Goal: Entertainment & Leisure: Consume media (video, audio)

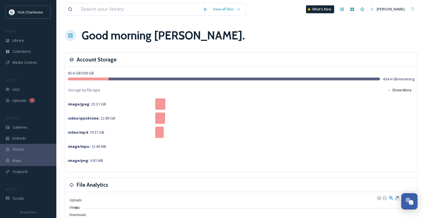
scroll to position [1833, 0]
click at [28, 89] on div "UGC" at bounding box center [28, 89] width 56 height 11
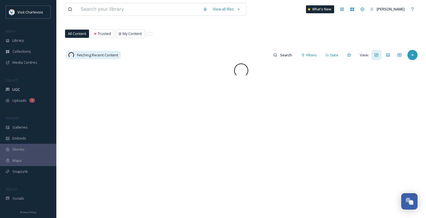
scroll to position [34, 0]
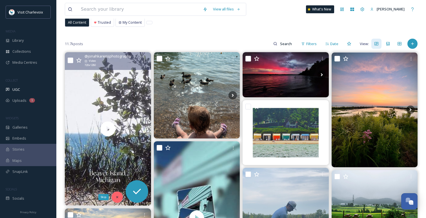
click at [118, 197] on icon at bounding box center [117, 197] width 4 height 4
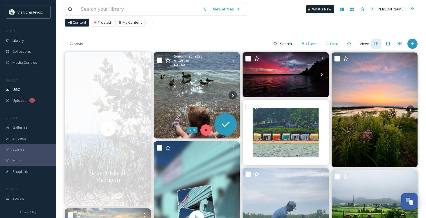
click at [207, 132] on icon at bounding box center [206, 130] width 4 height 4
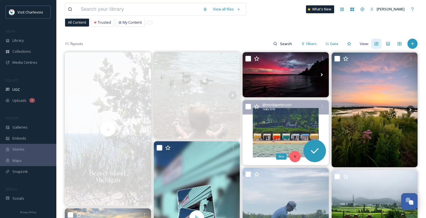
click at [296, 156] on icon at bounding box center [295, 156] width 4 height 4
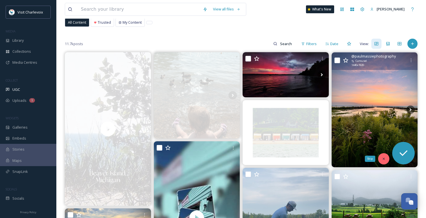
click at [387, 159] on div "Skip" at bounding box center [383, 158] width 11 height 11
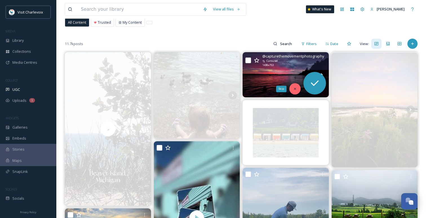
click at [296, 86] on div "Skip" at bounding box center [295, 88] width 11 height 11
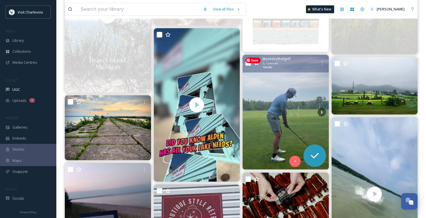
scroll to position [152, 0]
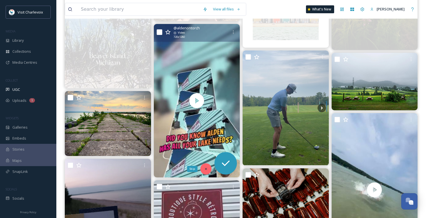
click at [207, 167] on icon at bounding box center [206, 169] width 4 height 4
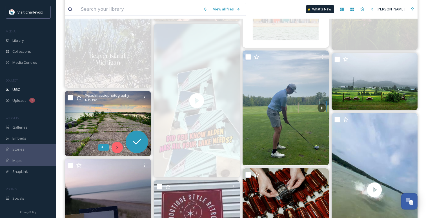
click at [119, 150] on div "Skip" at bounding box center [117, 147] width 11 height 11
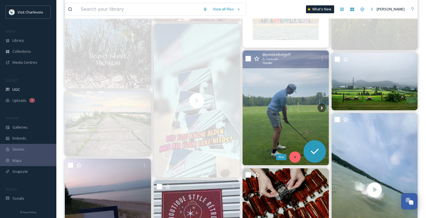
click at [296, 157] on icon at bounding box center [295, 157] width 4 height 4
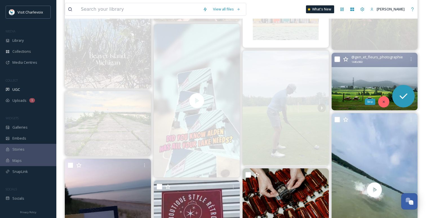
click at [386, 101] on div "Skip" at bounding box center [383, 101] width 11 height 11
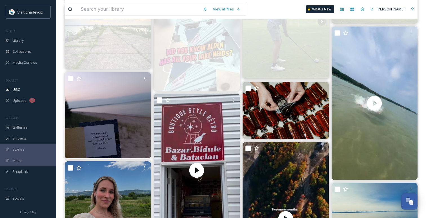
scroll to position [245, 0]
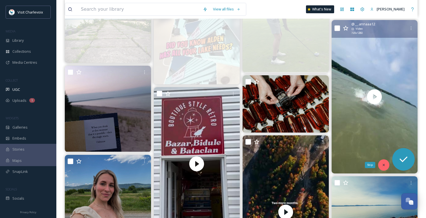
click at [381, 165] on div "Skip" at bounding box center [383, 164] width 11 height 11
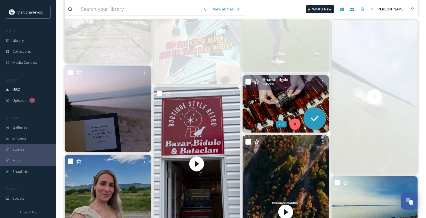
click at [294, 121] on div "Skip" at bounding box center [295, 123] width 11 height 11
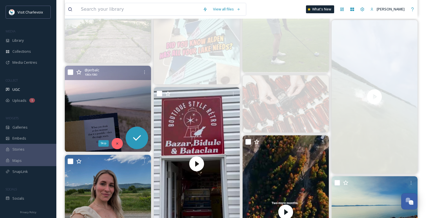
click at [121, 144] on div "Skip" at bounding box center [117, 143] width 11 height 11
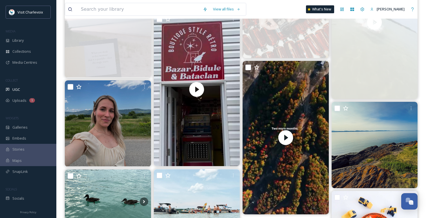
scroll to position [325, 0]
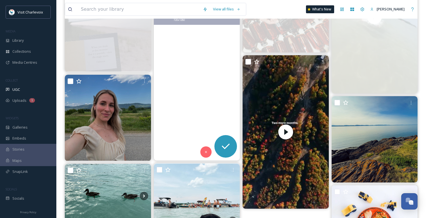
click at [171, 133] on video "🍭𝘽𝙖𝙯𝙖𝙧, 𝘽𝙞𝙙𝙪𝙡𝙚𝙨 𝙚𝙩 𝘽𝙖𝙩𝙖𝙘𝙡𝙖𝙣🎶\a\aSi le style rétro vous passionne, vous serez ch…" at bounding box center [197, 83] width 86 height 153
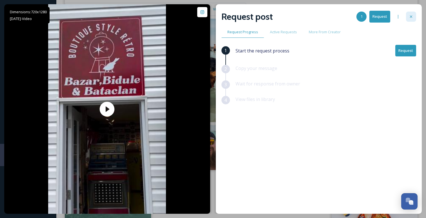
click at [410, 18] on icon at bounding box center [411, 16] width 5 height 5
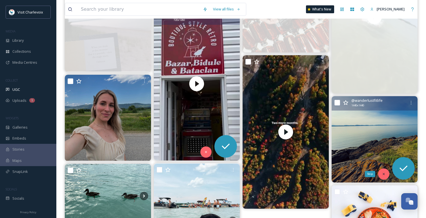
click at [387, 175] on div "Skip" at bounding box center [383, 173] width 11 height 11
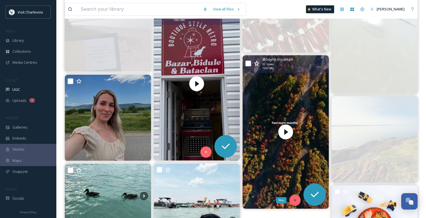
click at [294, 202] on icon at bounding box center [295, 200] width 4 height 4
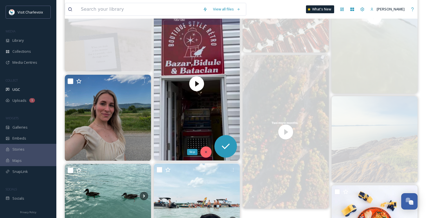
click at [206, 154] on div "Skip" at bounding box center [205, 151] width 11 height 11
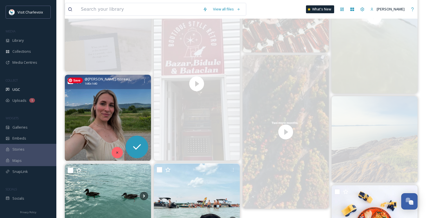
click at [120, 151] on div at bounding box center [117, 152] width 11 height 11
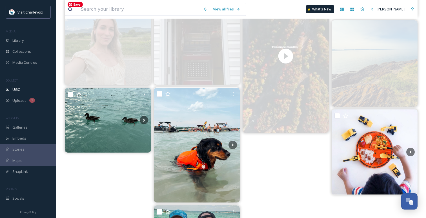
scroll to position [427, 0]
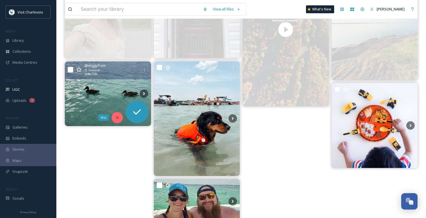
click at [114, 118] on div "Skip" at bounding box center [117, 117] width 11 height 11
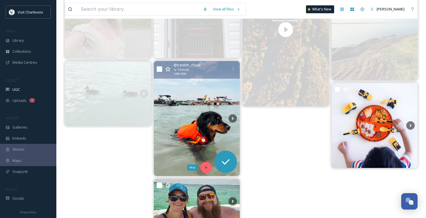
click at [205, 169] on icon at bounding box center [206, 167] width 4 height 4
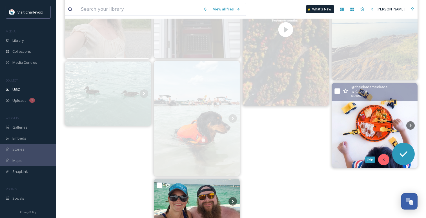
click at [384, 157] on div "Skip" at bounding box center [383, 159] width 11 height 11
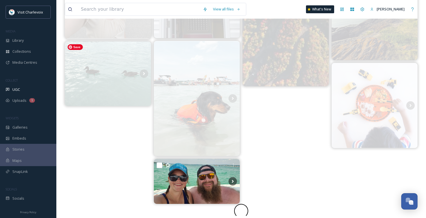
scroll to position [447, 0]
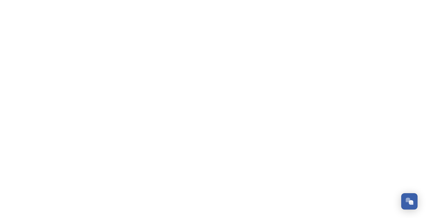
scroll to position [1833, 0]
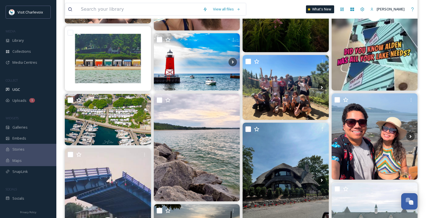
scroll to position [147, 0]
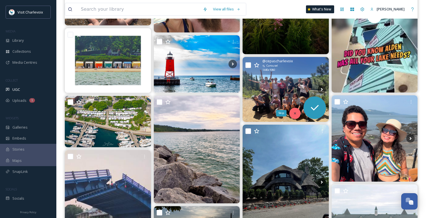
click at [298, 112] on div "Skip" at bounding box center [295, 113] width 11 height 11
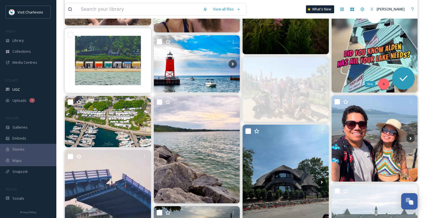
click at [384, 85] on icon at bounding box center [384, 84] width 4 height 4
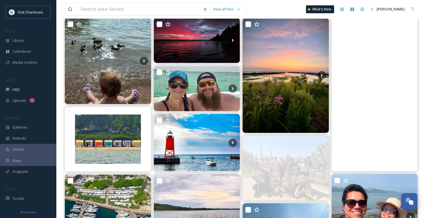
scroll to position [67, 0]
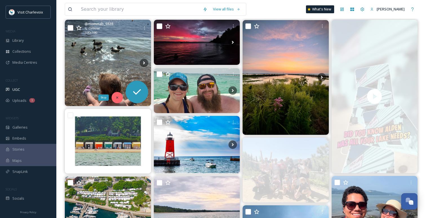
click at [119, 98] on div "Skip" at bounding box center [117, 97] width 11 height 11
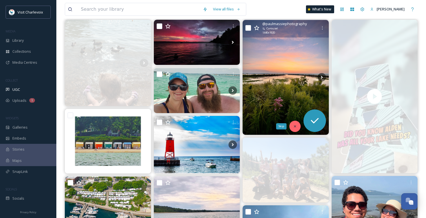
click at [293, 126] on icon at bounding box center [295, 126] width 4 height 4
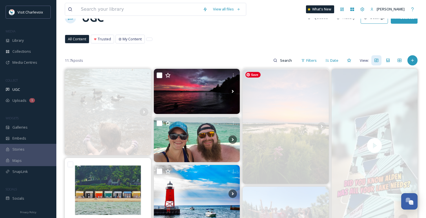
scroll to position [0, 0]
